Goal: Information Seeking & Learning: Learn about a topic

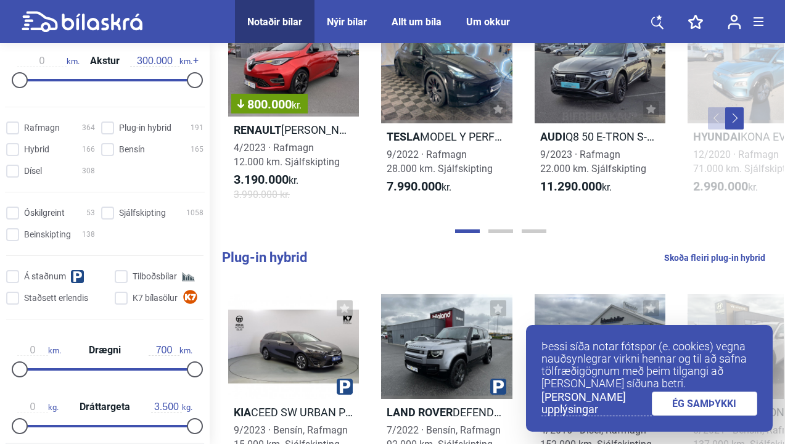
scroll to position [344, 0]
click at [109, 216] on input "Sjálfskipting 1058" at bounding box center [154, 212] width 102 height 13
checkbox input "true"
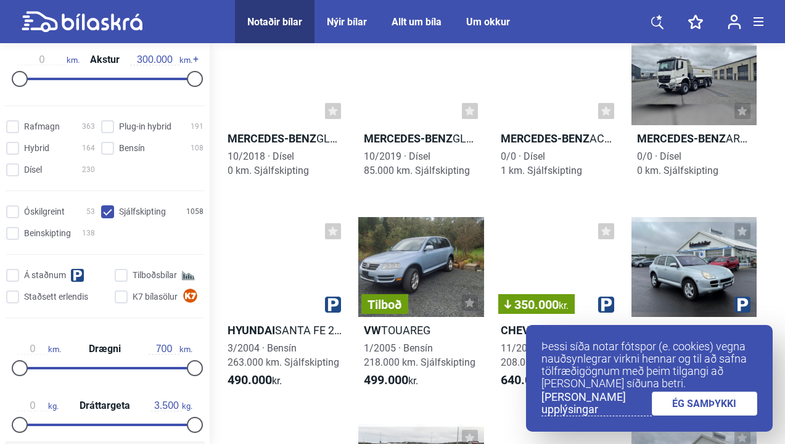
scroll to position [104, 0]
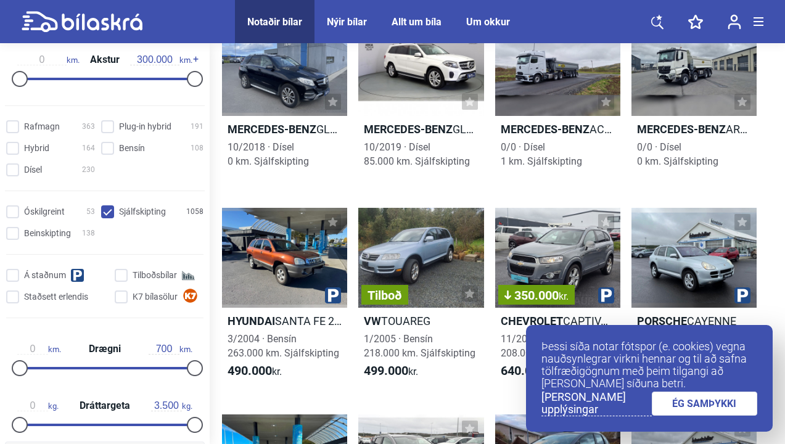
click at [672, 416] on div "Þessi síða notar fótspor (e. cookies) vegna nauðsynlegrar virkni hennar og til …" at bounding box center [649, 378] width 247 height 107
click at [676, 410] on link "ÉG SAMÞYKKI" at bounding box center [705, 404] width 106 height 24
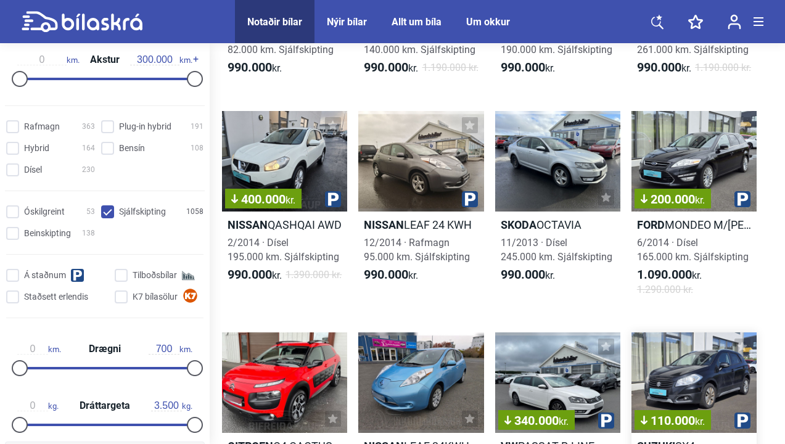
scroll to position [812, 0]
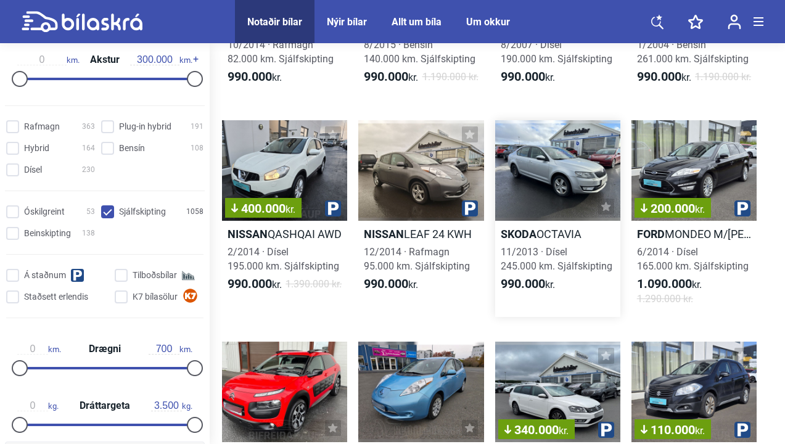
click at [560, 170] on div at bounding box center [557, 170] width 125 height 101
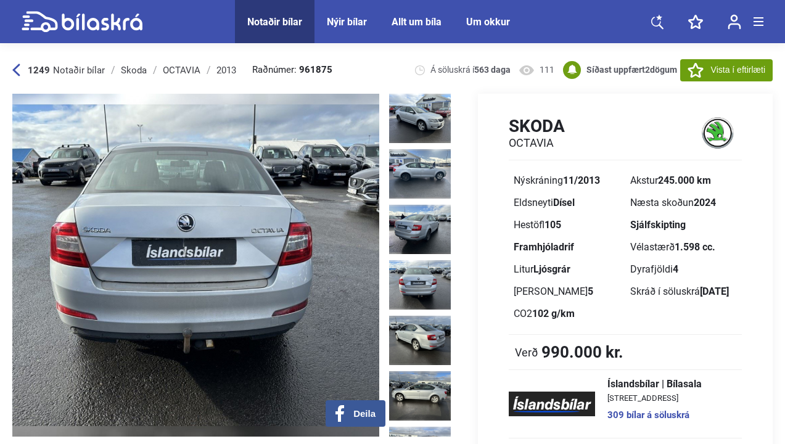
click at [376, 186] on img at bounding box center [195, 265] width 367 height 343
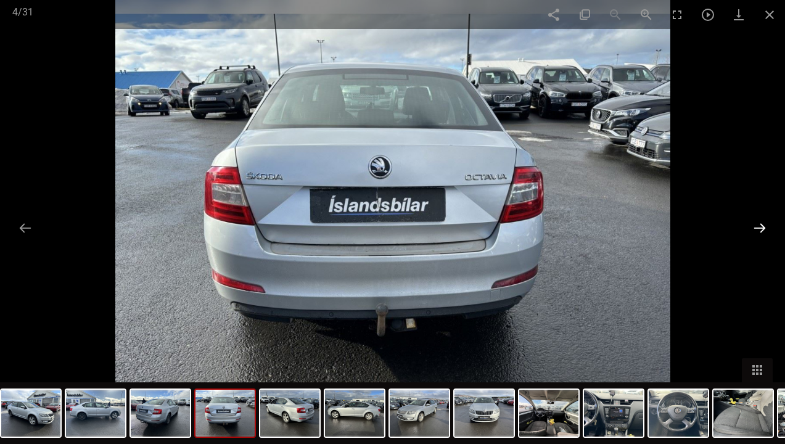
click at [754, 230] on button at bounding box center [760, 228] width 26 height 24
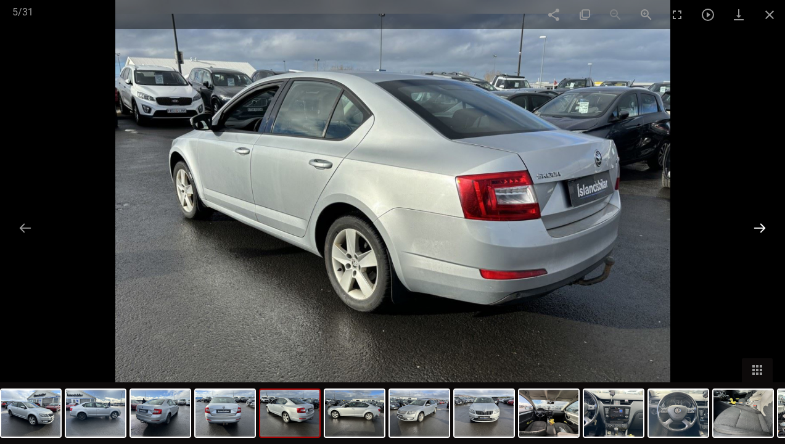
click at [754, 230] on button at bounding box center [760, 228] width 26 height 24
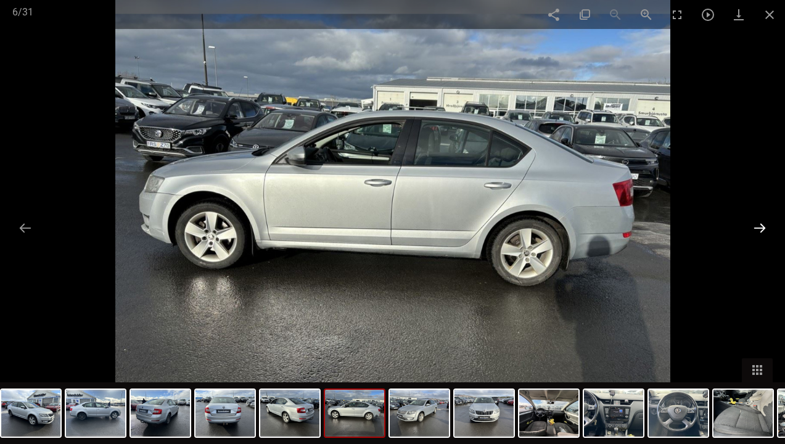
click at [754, 230] on button at bounding box center [760, 228] width 26 height 24
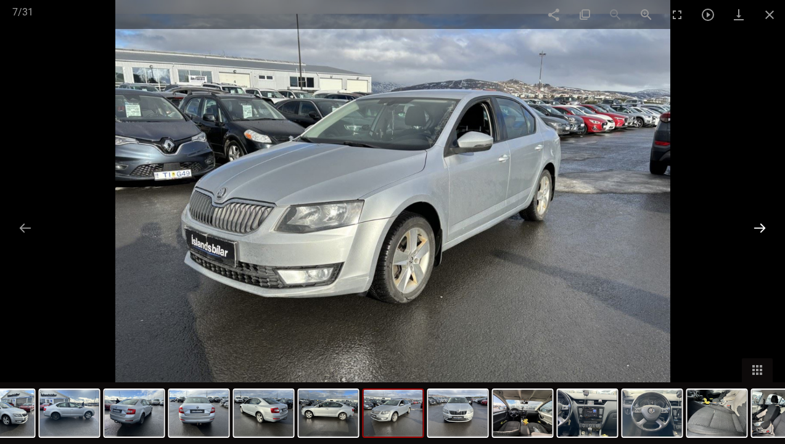
click at [757, 232] on button at bounding box center [760, 228] width 26 height 24
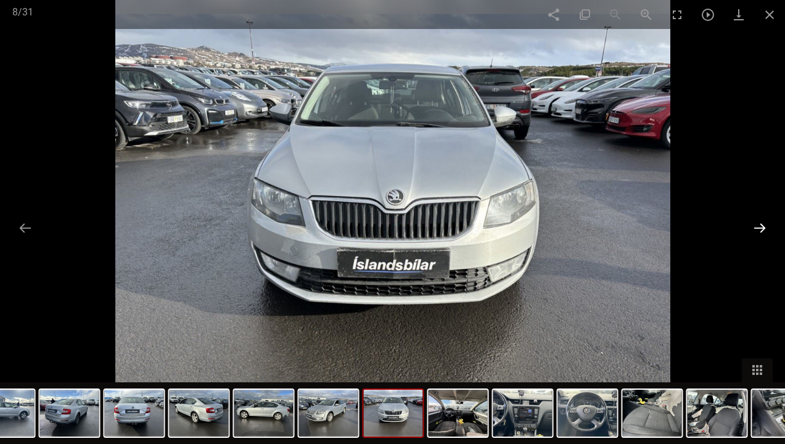
click at [758, 233] on button at bounding box center [760, 228] width 26 height 24
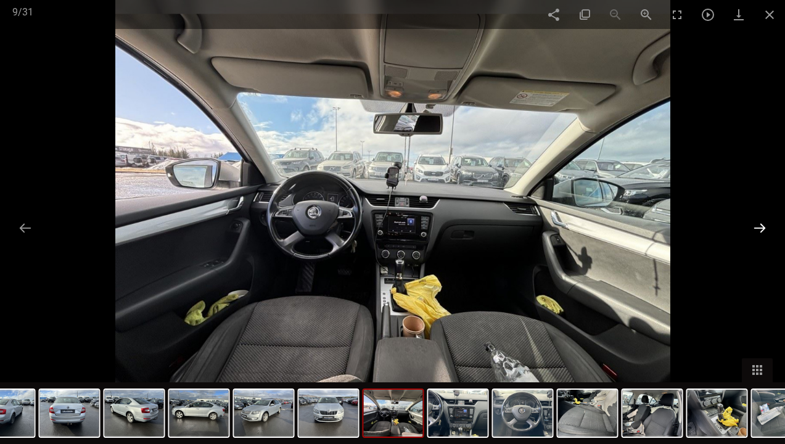
click at [758, 233] on button at bounding box center [760, 228] width 26 height 24
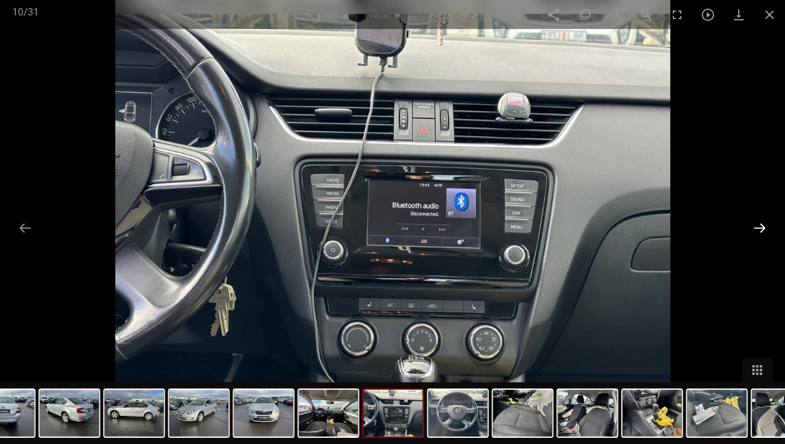
click at [758, 234] on button at bounding box center [760, 228] width 26 height 24
click at [122, 421] on img at bounding box center [134, 413] width 59 height 47
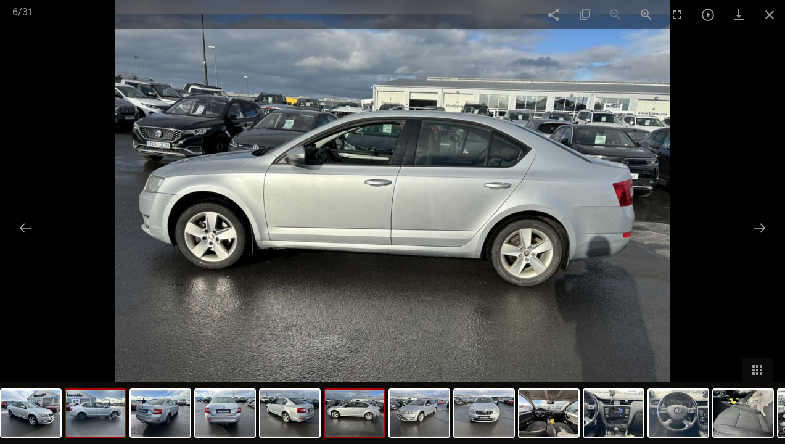
click at [109, 421] on img at bounding box center [95, 413] width 59 height 47
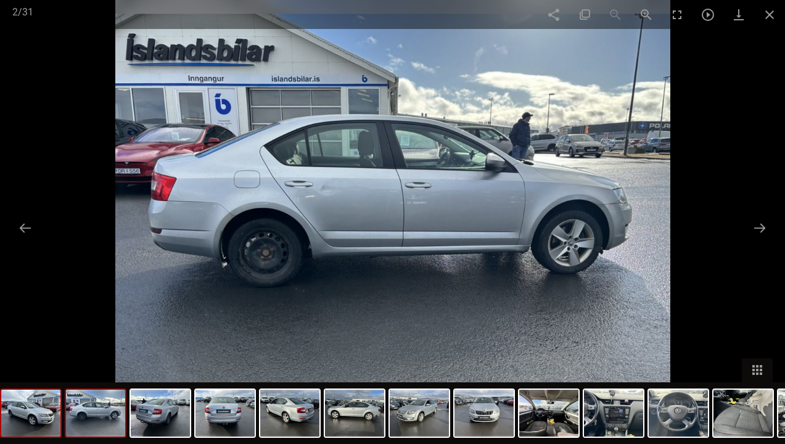
click at [52, 419] on img at bounding box center [30, 413] width 59 height 47
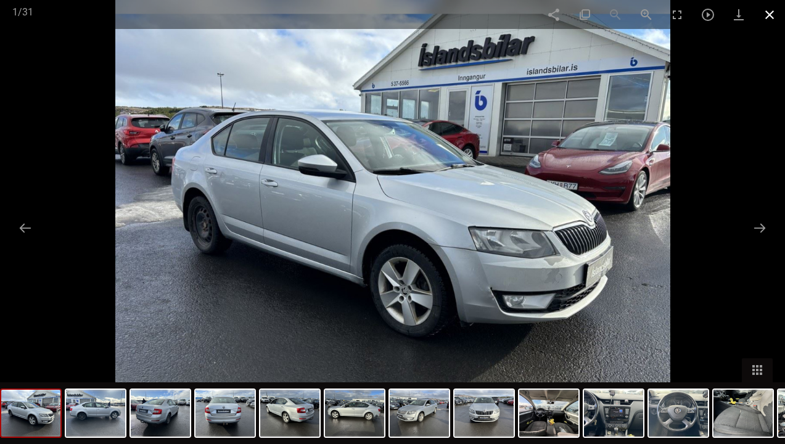
click at [764, 16] on span at bounding box center [769, 14] width 31 height 29
